Goal: Task Accomplishment & Management: Use online tool/utility

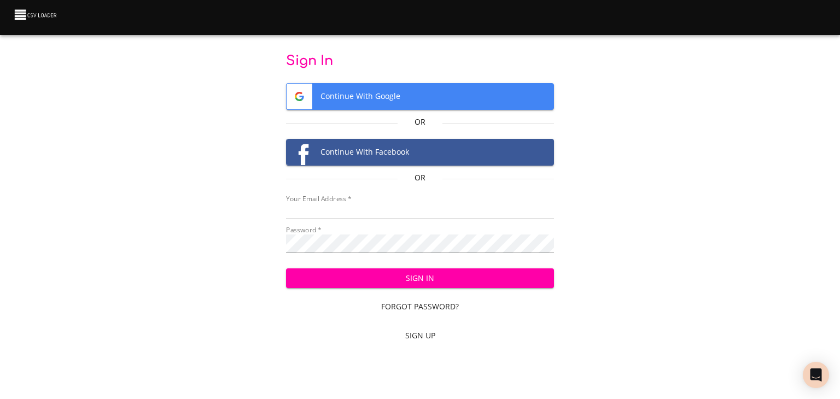
type input "[EMAIL_ADDRESS][DOMAIN_NAME]"
click at [412, 285] on span "Sign In" at bounding box center [420, 279] width 251 height 14
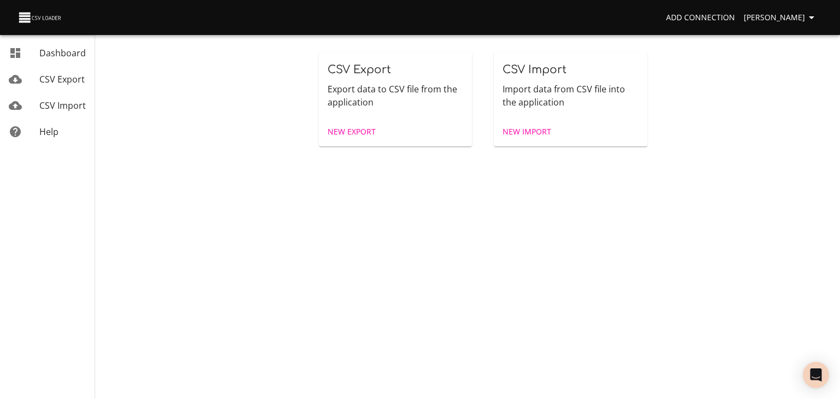
click at [62, 112] on div "CSV Import" at bounding box center [62, 105] width 46 height 13
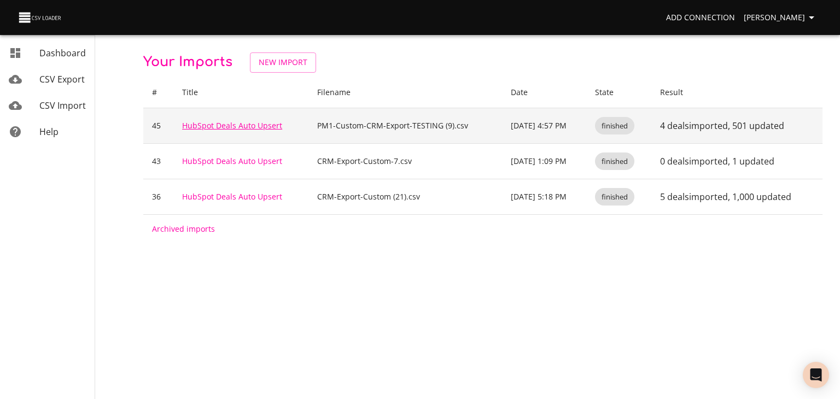
click at [230, 131] on link "HubSpot Deals Auto Upsert" at bounding box center [232, 125] width 100 height 10
